Goal: Task Accomplishment & Management: Use online tool/utility

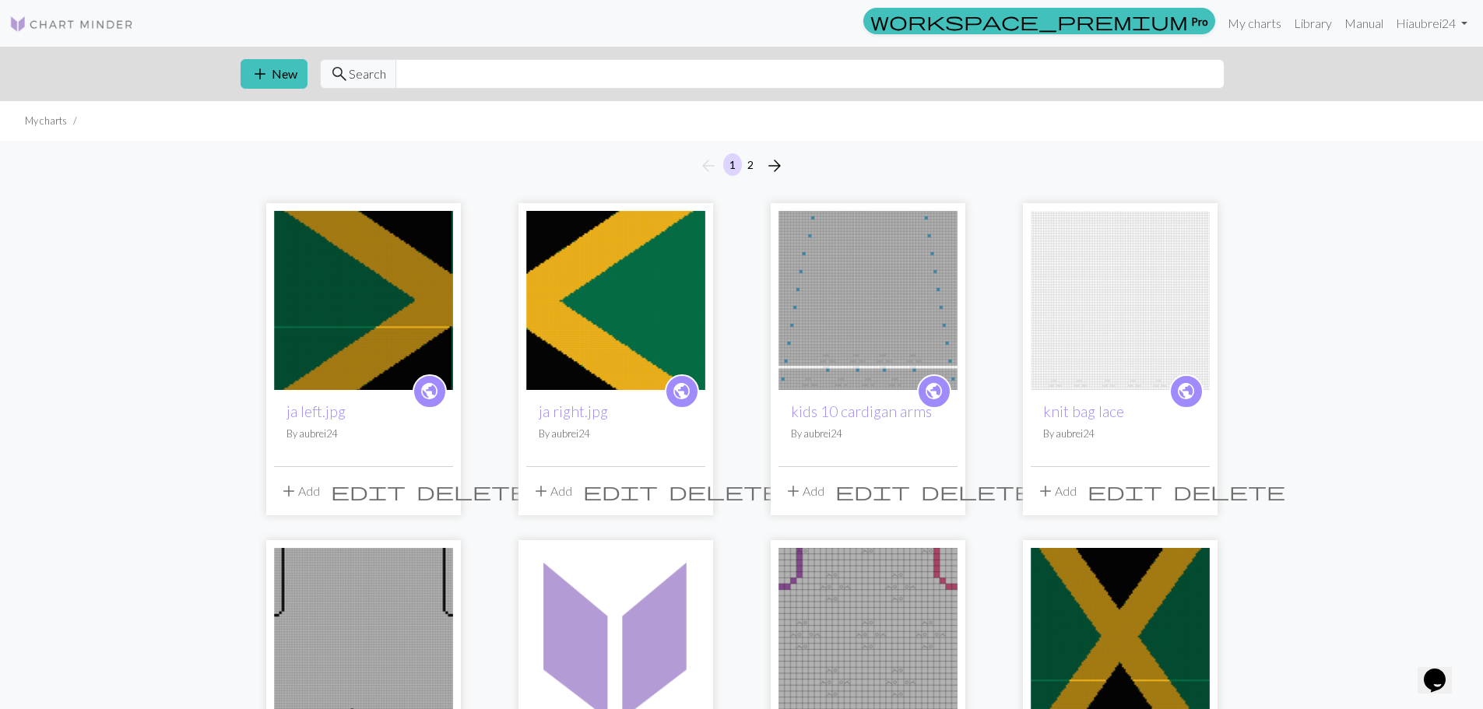
click at [350, 262] on img at bounding box center [363, 300] width 179 height 179
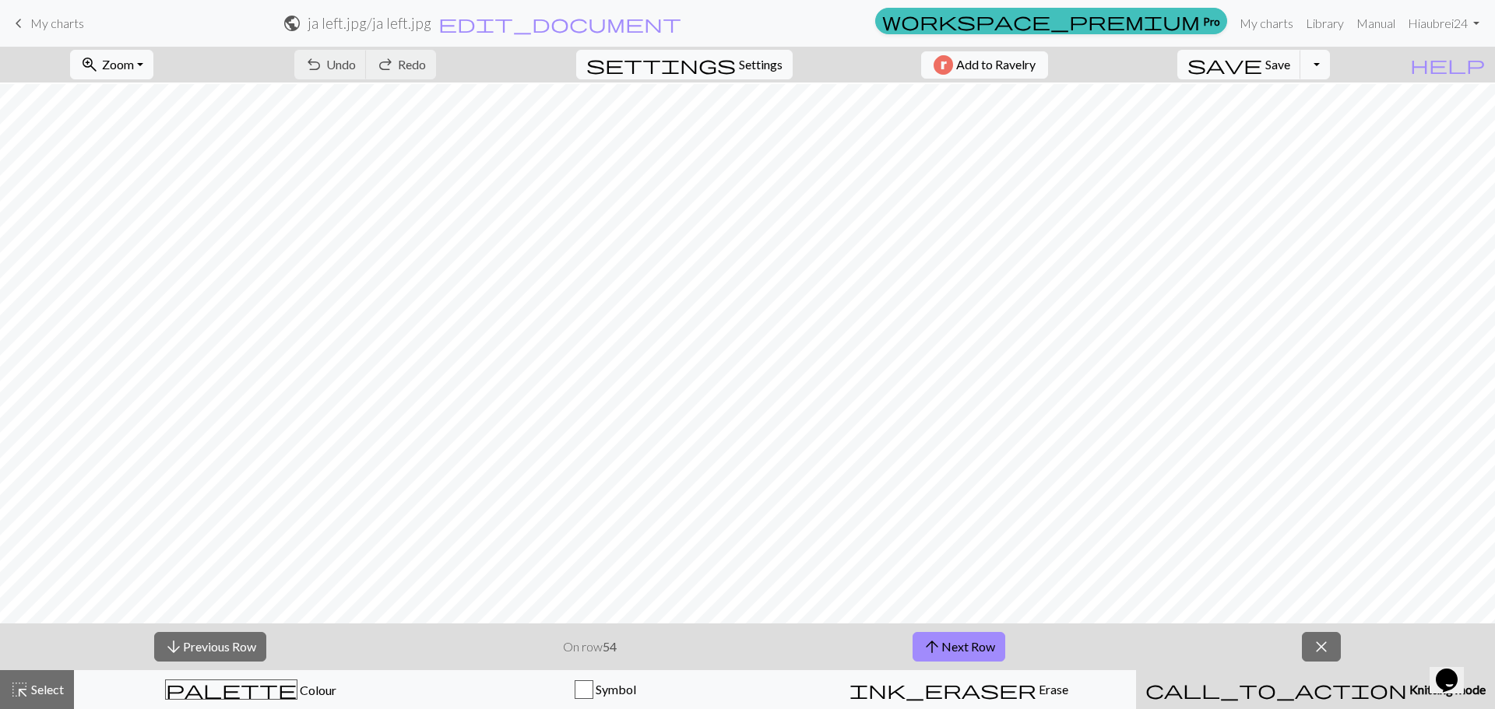
scroll to position [234, 0]
click at [134, 68] on span "Zoom" at bounding box center [118, 64] width 32 height 15
click at [152, 90] on button "Fit all" at bounding box center [132, 98] width 123 height 25
click at [99, 61] on span "zoom_in" at bounding box center [89, 65] width 19 height 22
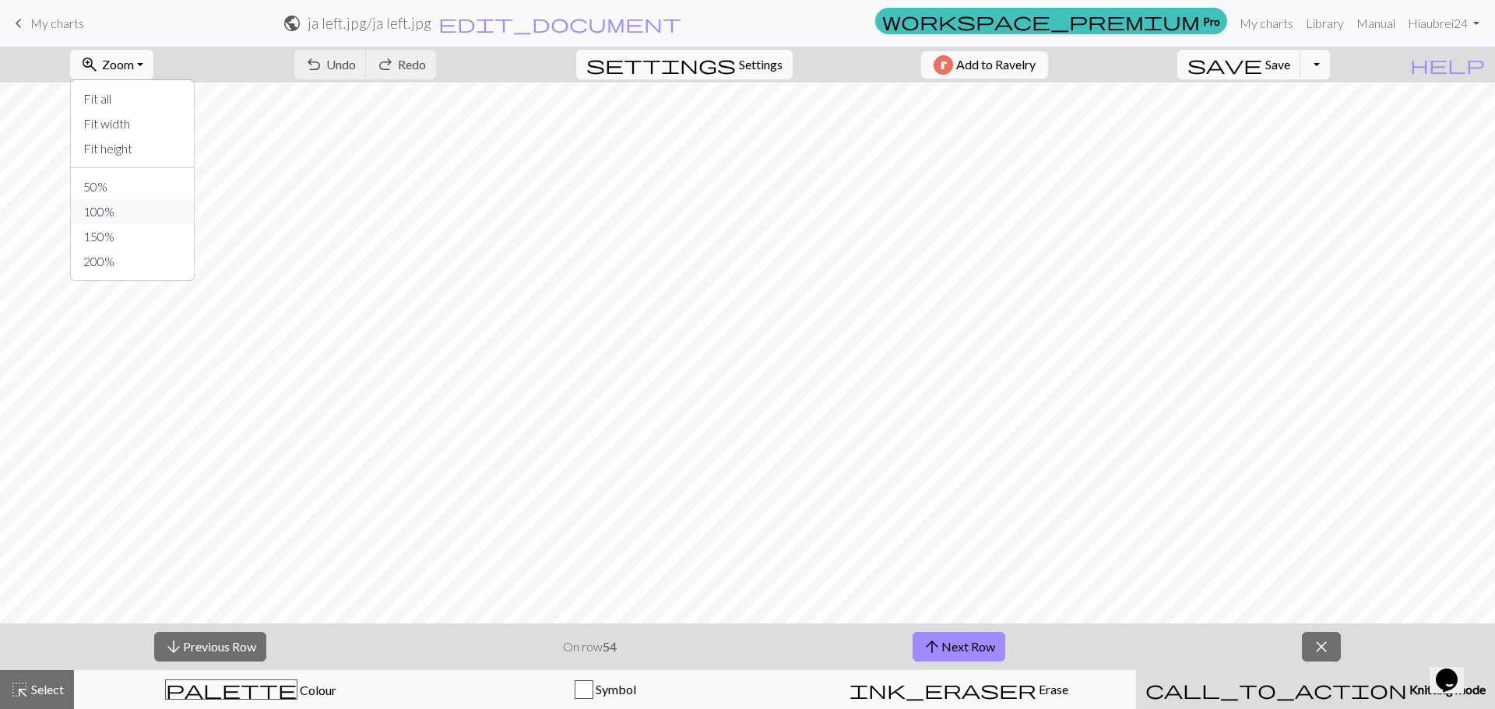
click at [112, 210] on button "100%" at bounding box center [132, 211] width 123 height 25
click at [99, 56] on span "zoom_in" at bounding box center [89, 65] width 19 height 22
click at [125, 192] on button "50%" at bounding box center [132, 186] width 123 height 25
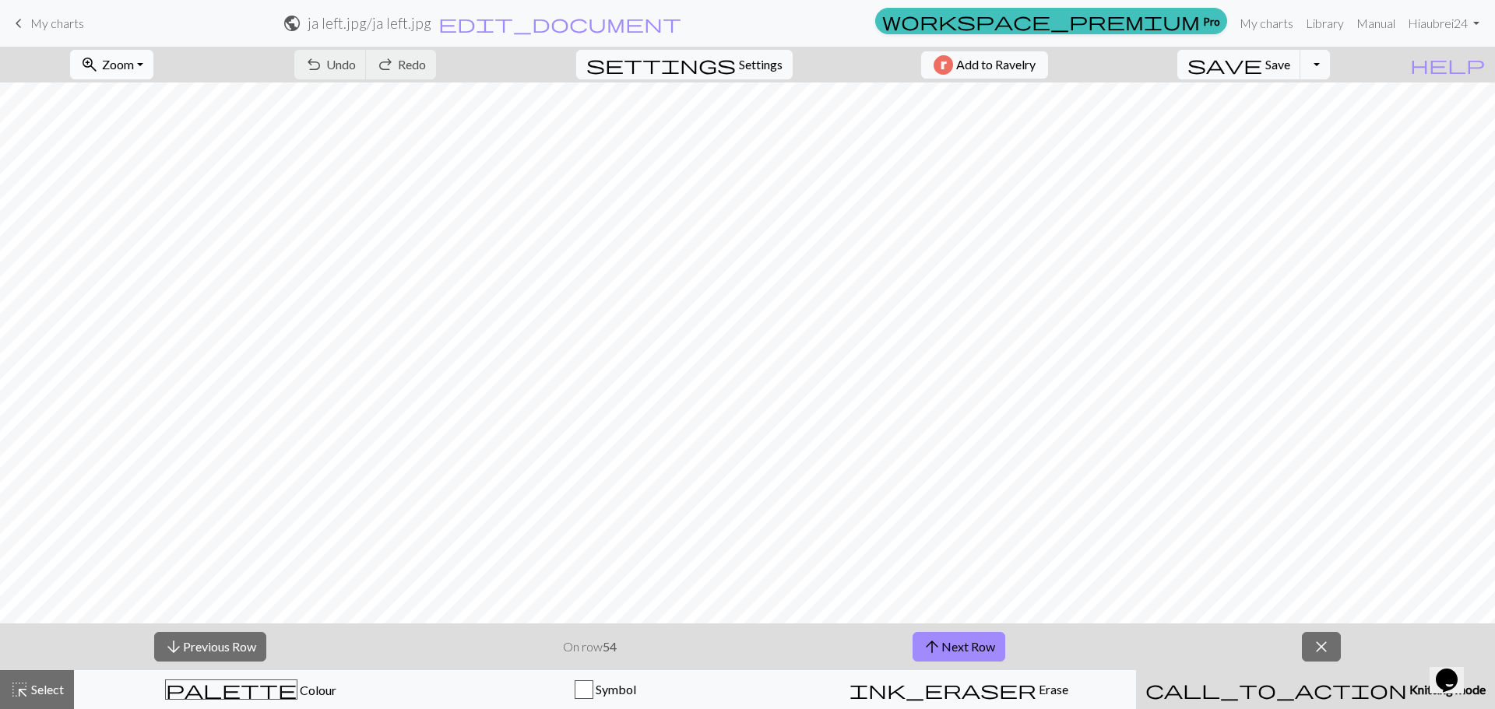
click at [130, 69] on span "Zoom" at bounding box center [118, 64] width 32 height 15
click at [148, 214] on button "100%" at bounding box center [132, 211] width 123 height 25
click at [960, 645] on button "arrow_upward Next Row" at bounding box center [958, 647] width 93 height 30
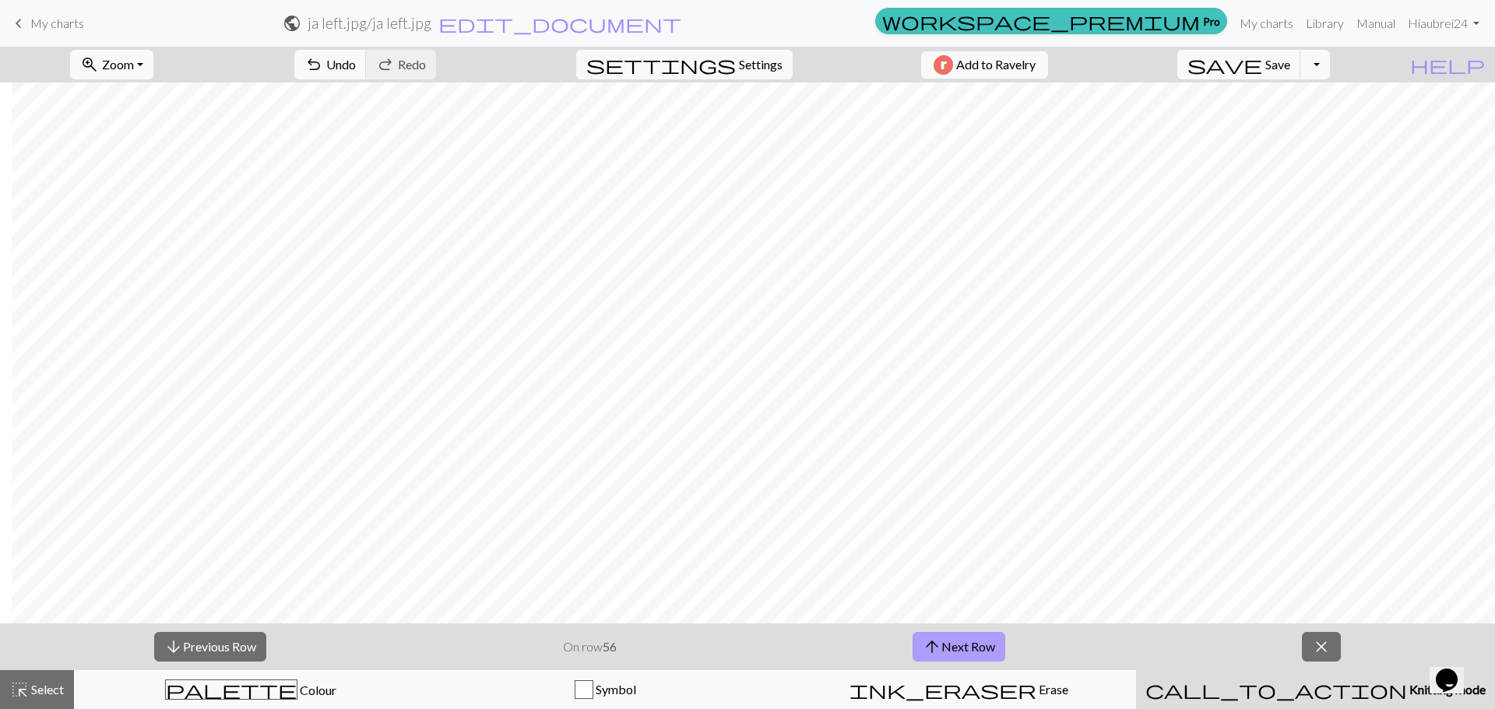
scroll to position [3653, 175]
click at [961, 635] on button "arrow_upward Next Row" at bounding box center [958, 647] width 93 height 30
click at [969, 641] on button "arrow_upward Next Row" at bounding box center [958, 647] width 93 height 30
click at [969, 643] on button "arrow_upward Next Row" at bounding box center [958, 647] width 93 height 30
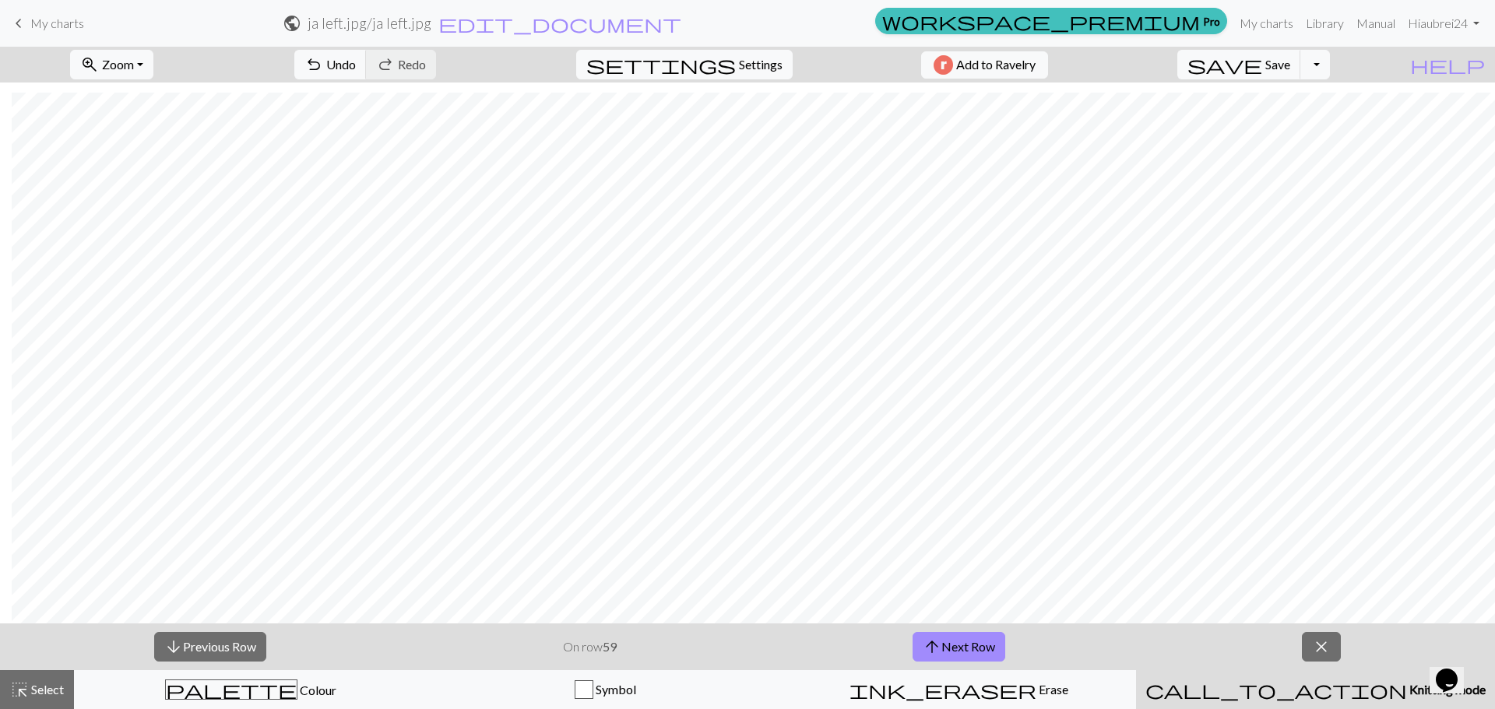
scroll to position [3419, 175]
click at [998, 652] on button "arrow_upward Next Row" at bounding box center [958, 647] width 93 height 30
click at [969, 640] on button "arrow_upward Next Row" at bounding box center [958, 647] width 93 height 30
click at [982, 650] on button "arrow_upward Next Row" at bounding box center [958, 647] width 93 height 30
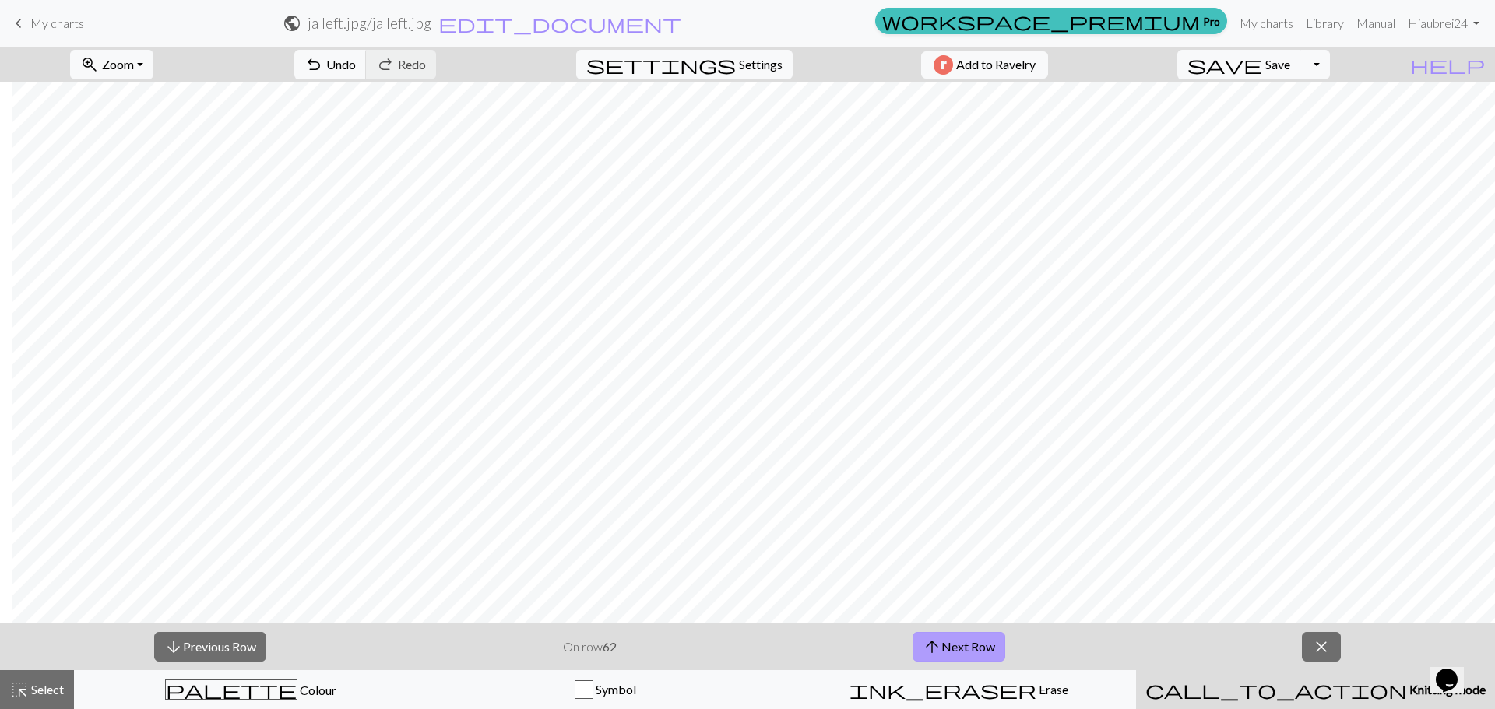
click at [987, 648] on button "arrow_upward Next Row" at bounding box center [958, 647] width 93 height 30
click at [949, 647] on button "arrow_upward Next Row" at bounding box center [958, 647] width 93 height 30
click at [985, 646] on button "arrow_upward Next Row" at bounding box center [958, 647] width 93 height 30
click at [1295, 65] on button "save Save Save" at bounding box center [1239, 65] width 124 height 30
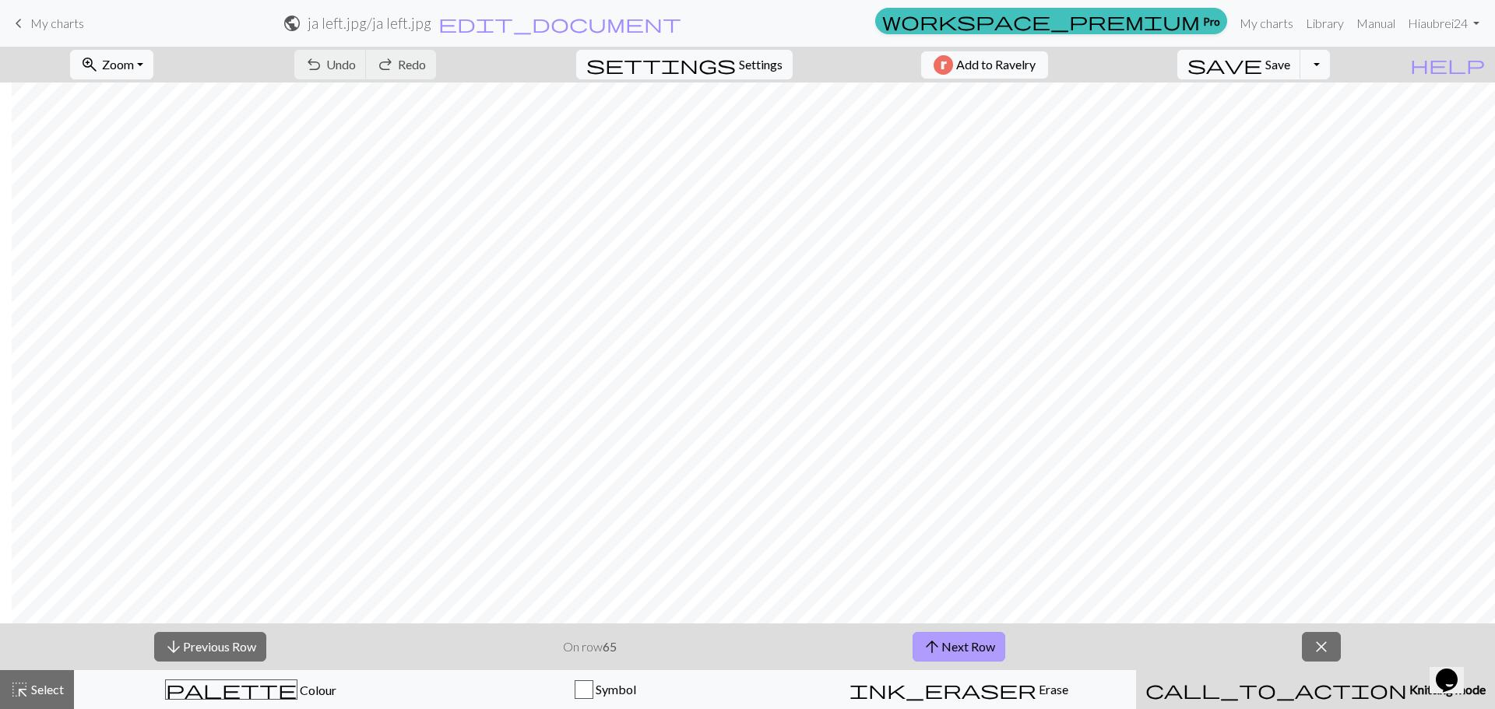
click at [962, 657] on button "arrow_upward Next Row" at bounding box center [958, 647] width 93 height 30
click at [954, 634] on button "arrow_upward Next Row" at bounding box center [958, 647] width 93 height 30
click at [994, 638] on button "arrow_upward Next Row" at bounding box center [958, 647] width 93 height 30
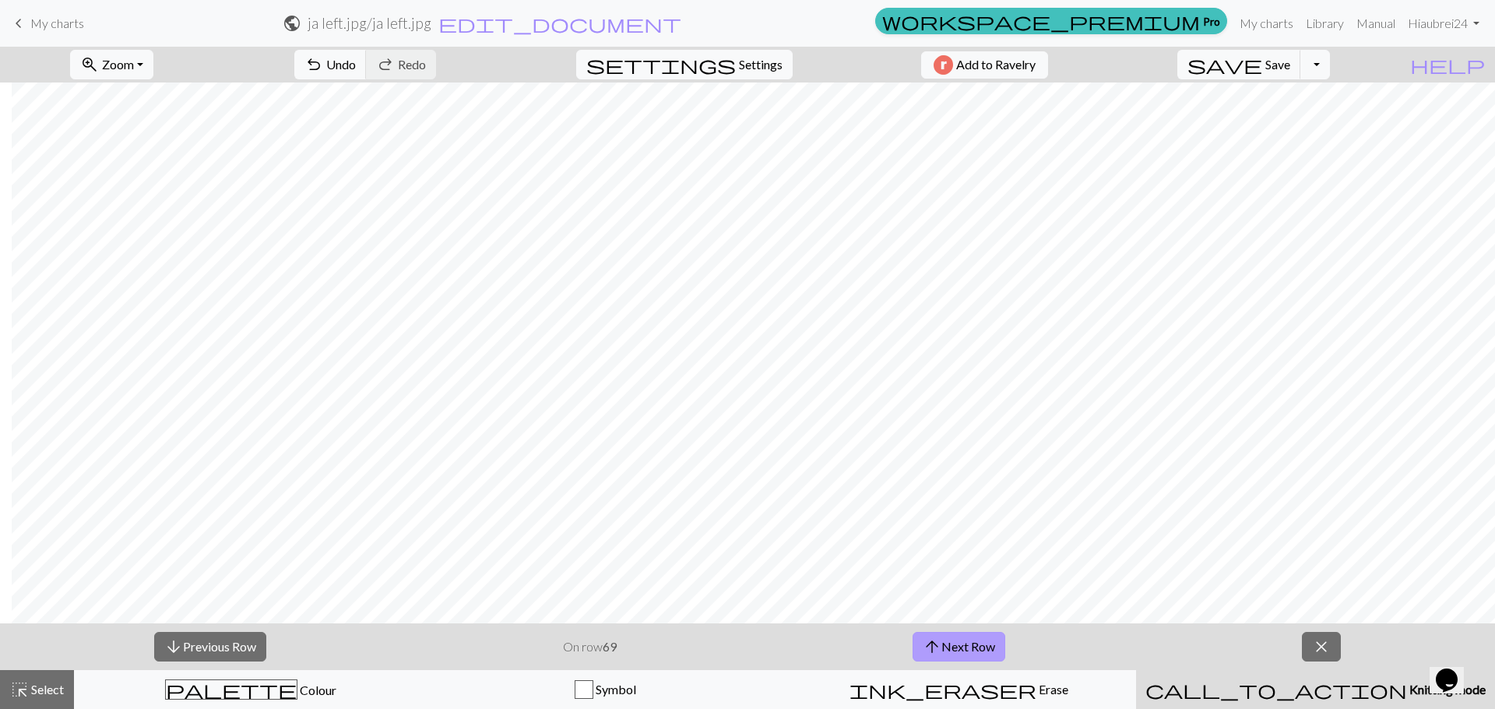
click at [976, 638] on button "arrow_upward Next Row" at bounding box center [958, 647] width 93 height 30
click at [983, 640] on button "arrow_upward Next Row" at bounding box center [958, 647] width 93 height 30
click at [945, 638] on button "arrow_upward Next Row" at bounding box center [958, 647] width 93 height 30
click at [976, 642] on button "arrow_upward Next Row" at bounding box center [958, 647] width 93 height 30
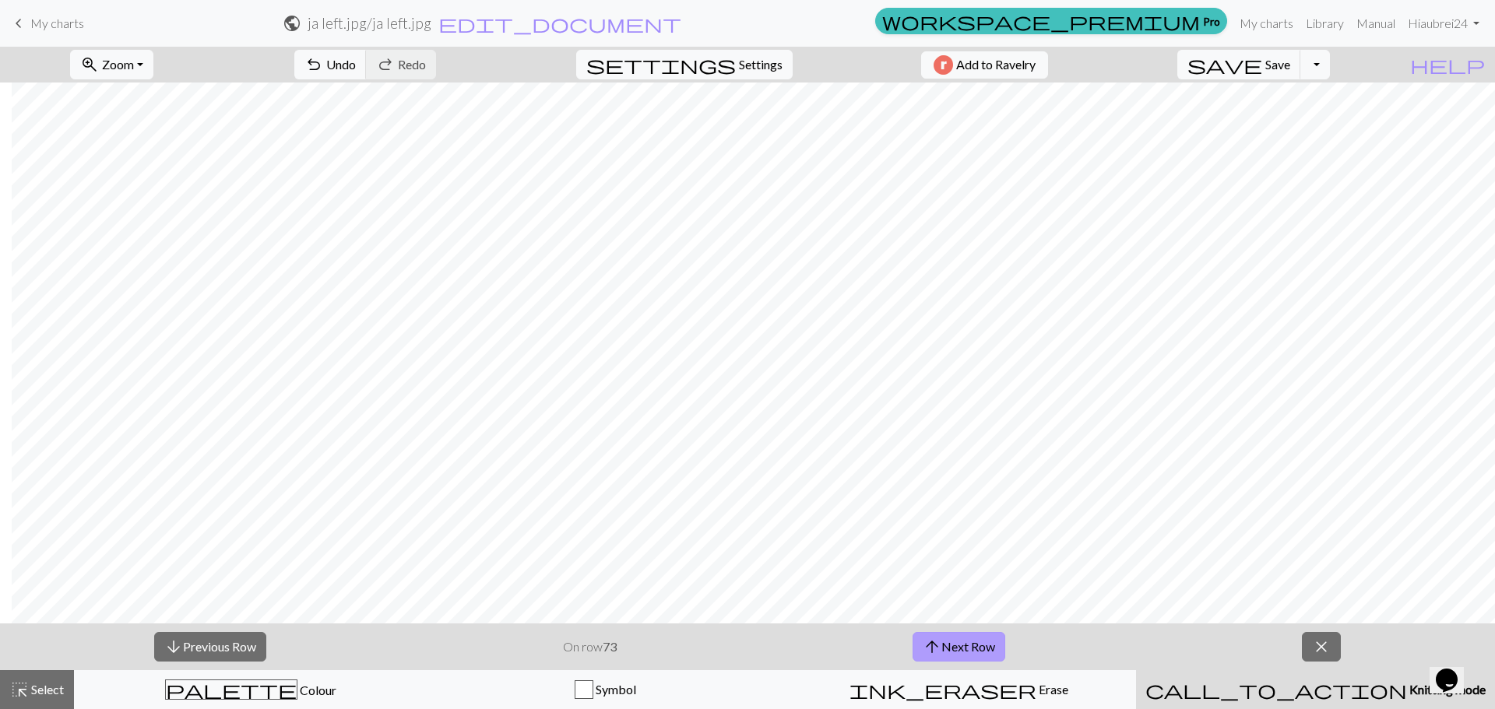
click at [996, 640] on button "arrow_upward Next Row" at bounding box center [958, 647] width 93 height 30
click at [968, 642] on button "arrow_upward Next Row" at bounding box center [958, 647] width 93 height 30
click at [963, 645] on button "arrow_upward Next Row" at bounding box center [958, 647] width 93 height 30
click at [964, 640] on button "arrow_upward Next Row" at bounding box center [958, 647] width 93 height 30
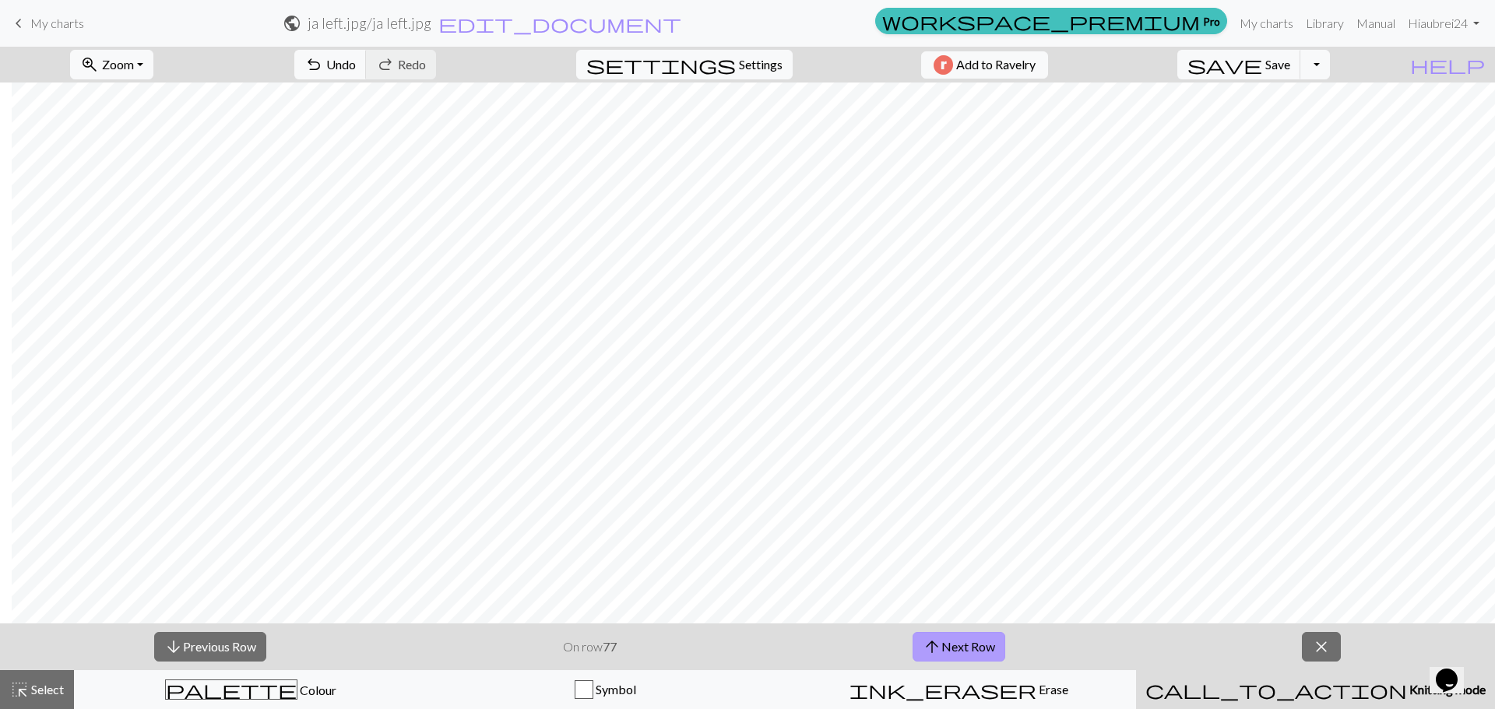
click at [983, 644] on button "arrow_upward Next Row" at bounding box center [958, 647] width 93 height 30
click at [982, 650] on button "arrow_upward Next Row" at bounding box center [958, 647] width 93 height 30
click at [989, 656] on button "arrow_upward Next Row" at bounding box center [958, 647] width 93 height 30
click at [1262, 54] on span "save" at bounding box center [1224, 65] width 75 height 22
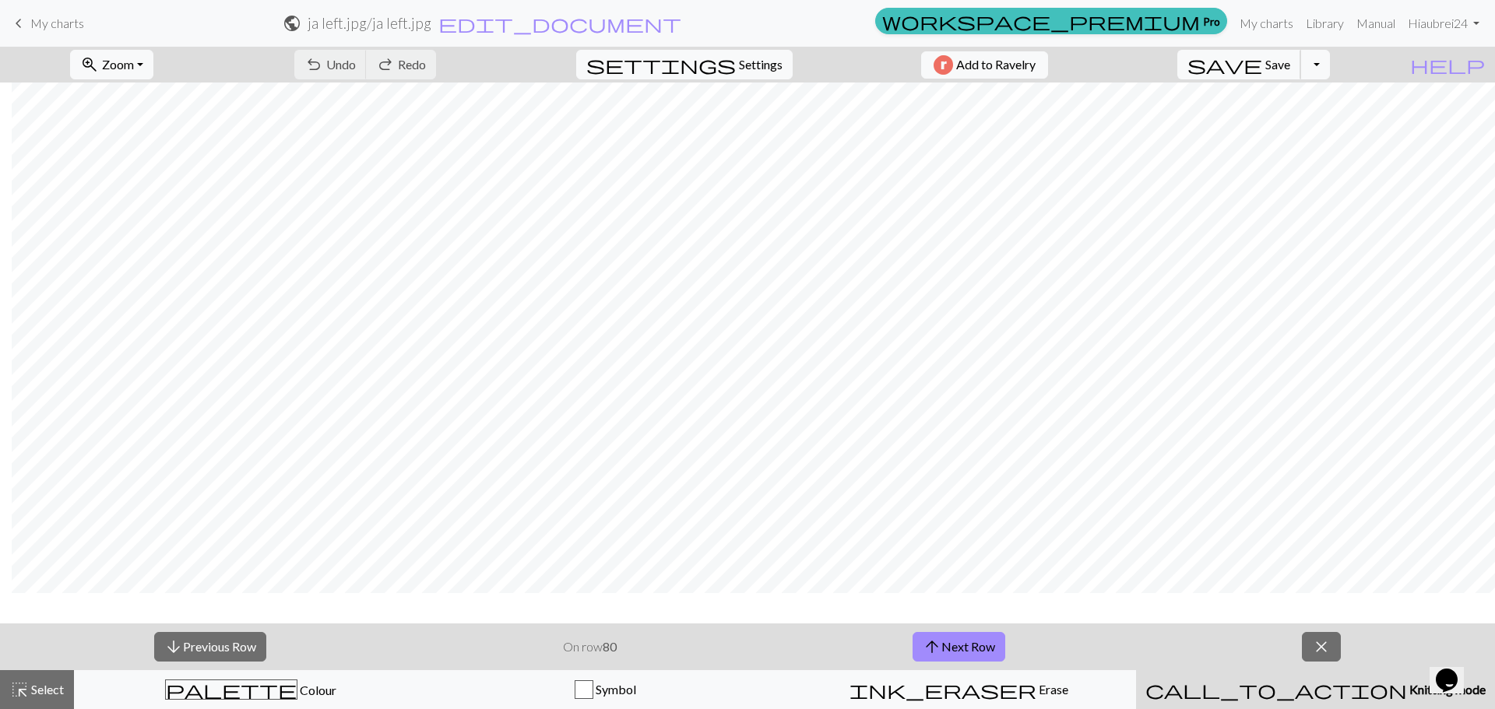
scroll to position [2491, 175]
